Goal: Find specific page/section: Find specific page/section

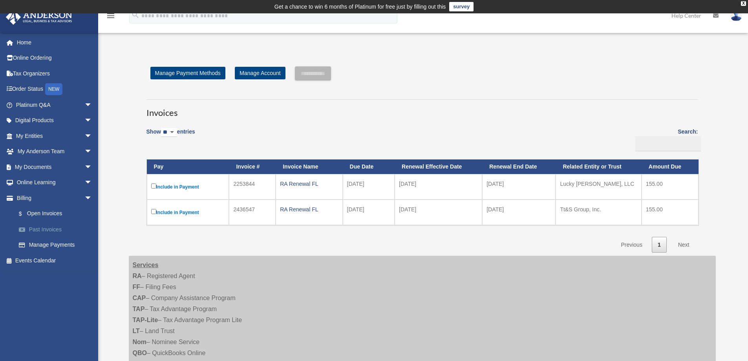
click at [41, 227] on link "Past Invoices" at bounding box center [57, 229] width 93 height 16
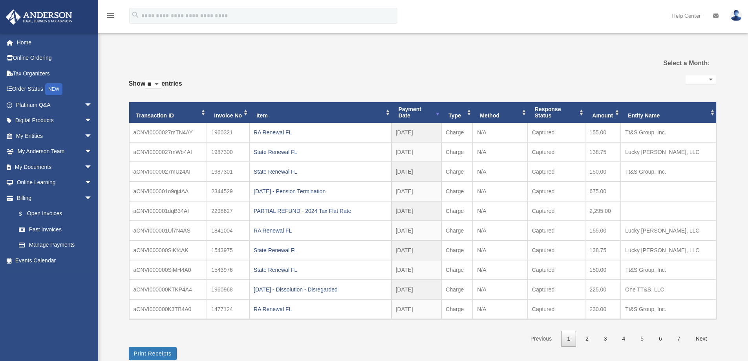
select select
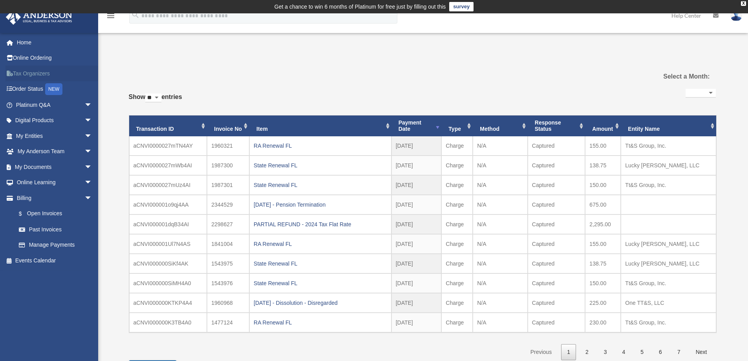
click at [25, 75] on link "Tax Organizers" at bounding box center [54, 74] width 99 height 16
